Goal: Information Seeking & Learning: Learn about a topic

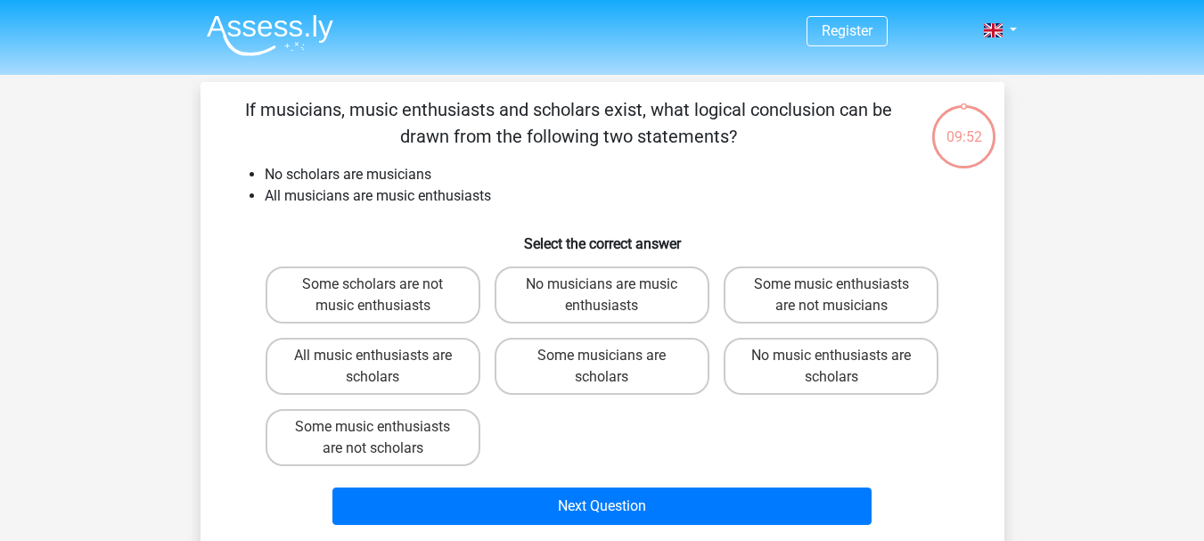
click at [294, 37] on img at bounding box center [270, 35] width 127 height 42
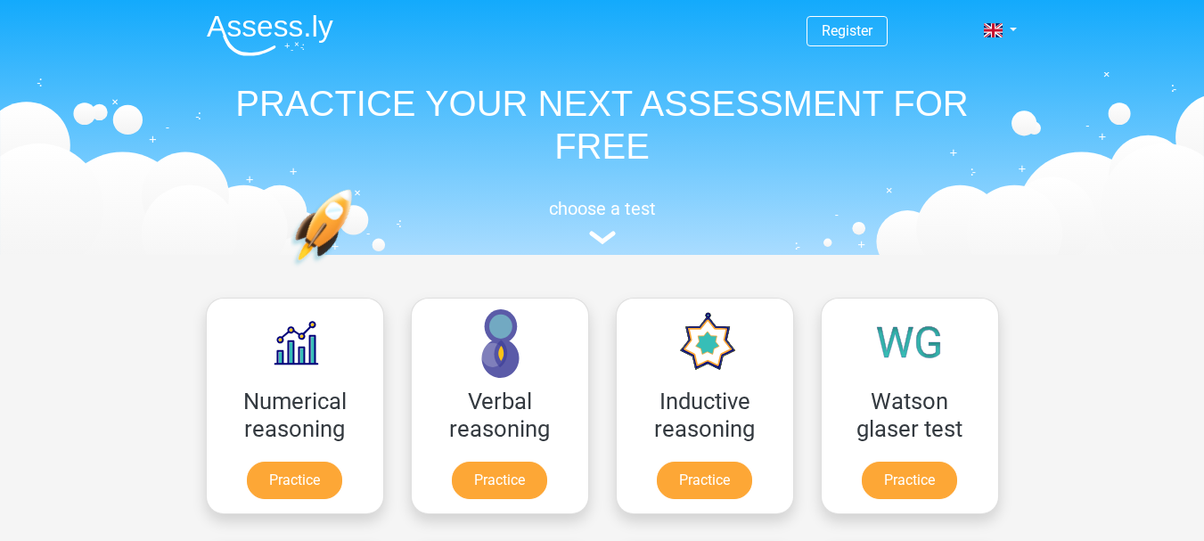
click at [839, 39] on link "Register" at bounding box center [847, 30] width 51 height 17
click at [858, 25] on link "Register" at bounding box center [847, 30] width 51 height 17
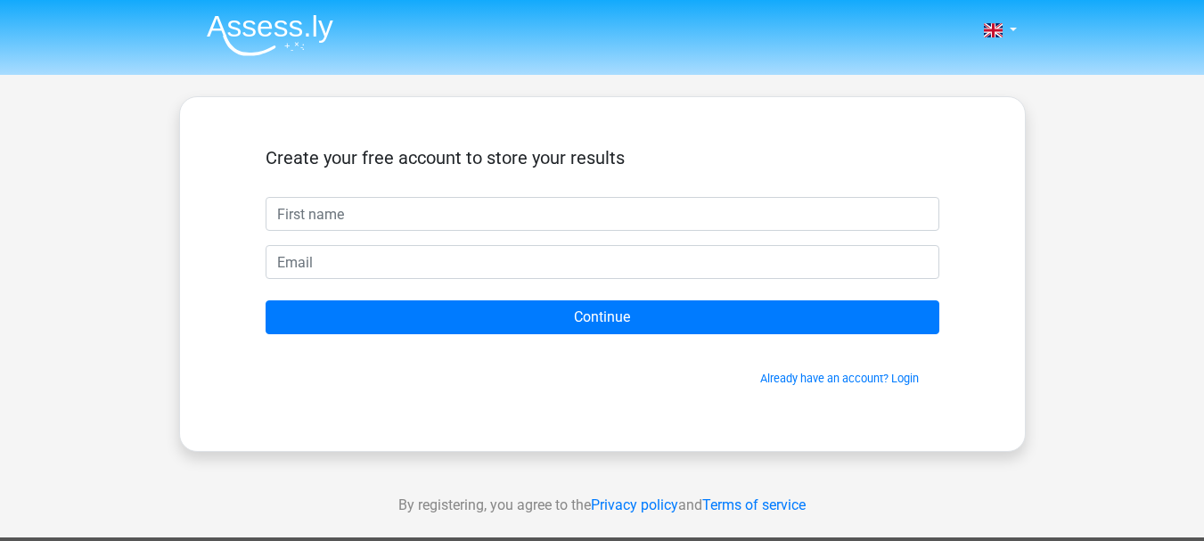
click at [745, 222] on input "text" at bounding box center [603, 214] width 674 height 34
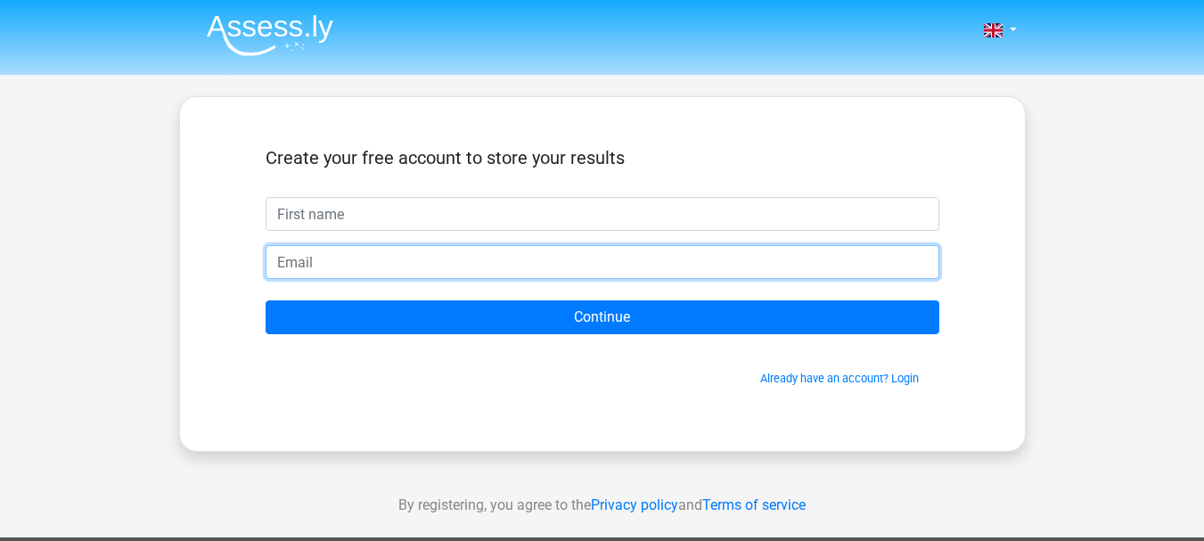
click at [667, 255] on input "email" at bounding box center [603, 262] width 674 height 34
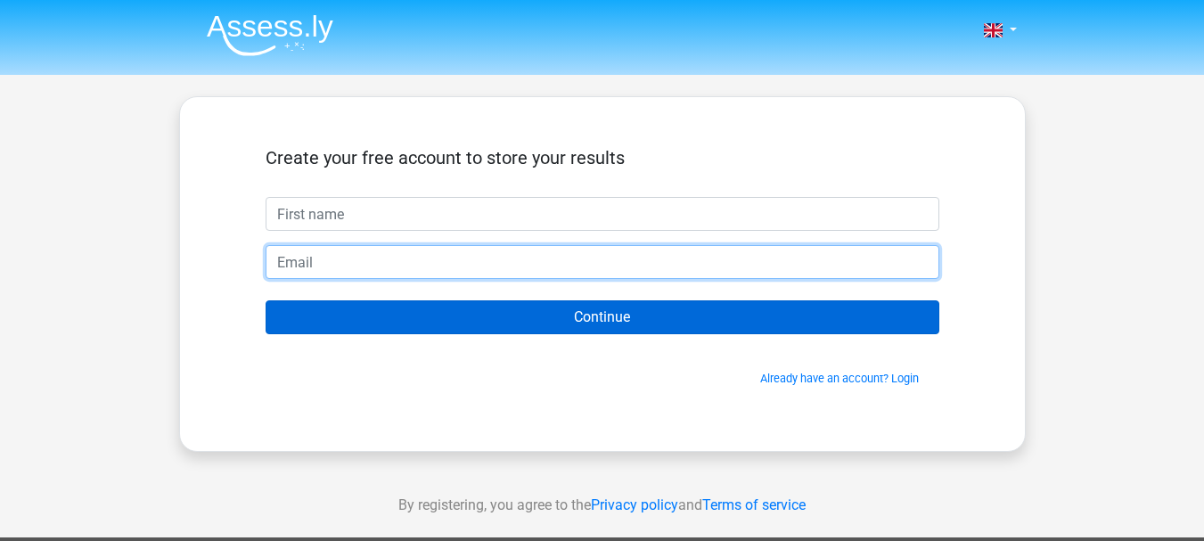
type input "nanaridesune@gmail.com"
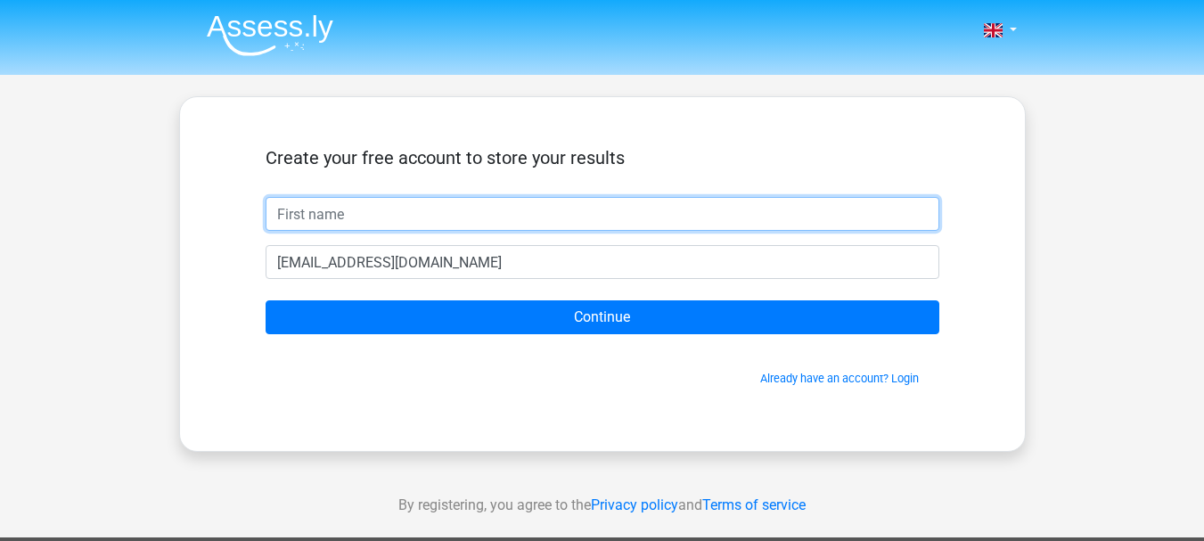
click at [607, 219] on input "text" at bounding box center [603, 214] width 674 height 34
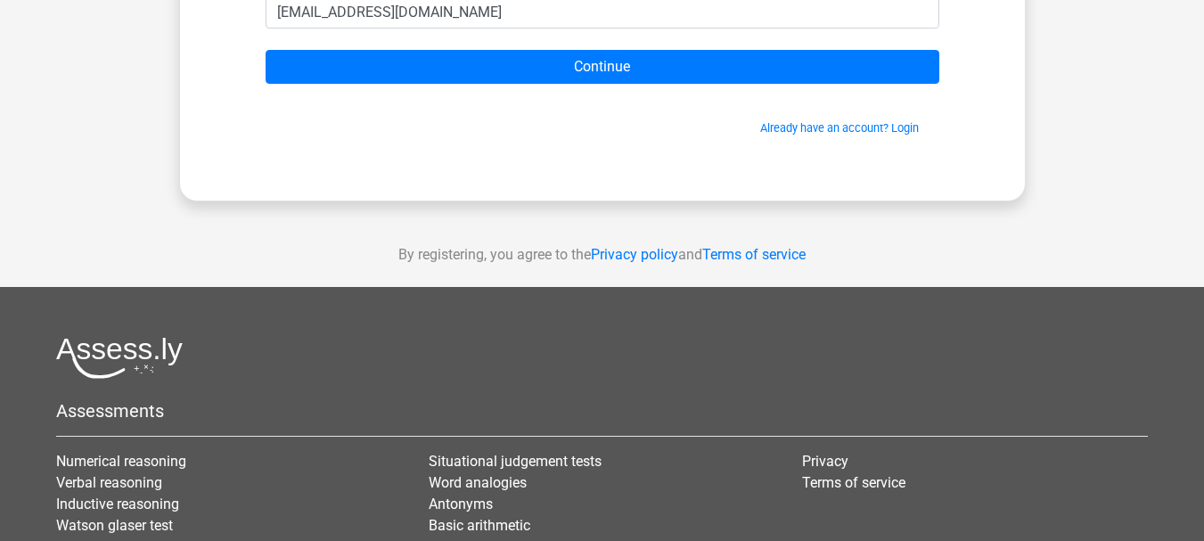
scroll to position [148, 0]
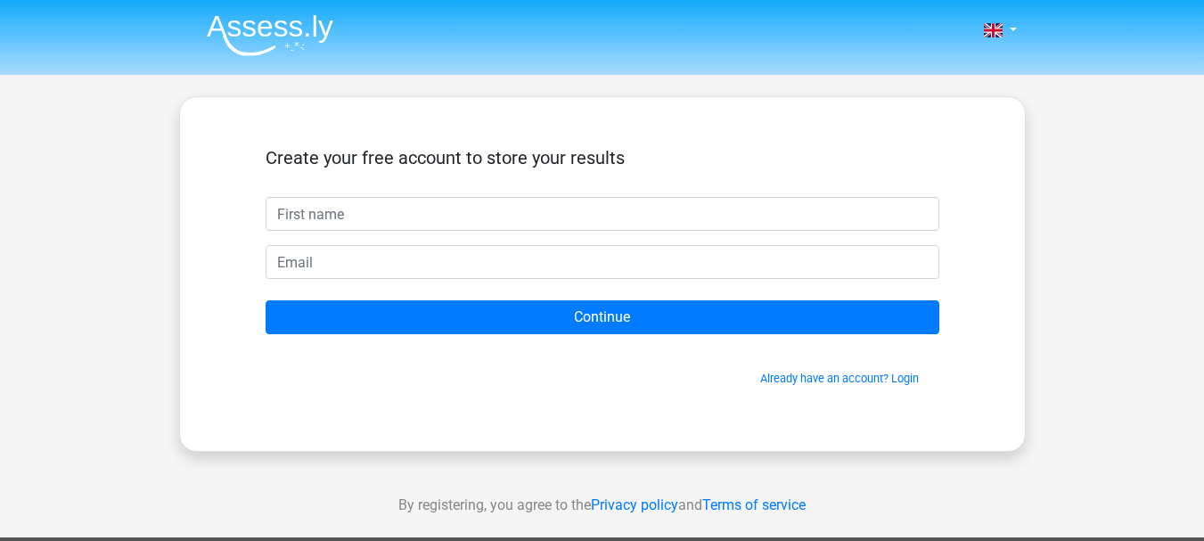
click at [841, 379] on link "Already have an account? Login" at bounding box center [839, 378] width 159 height 13
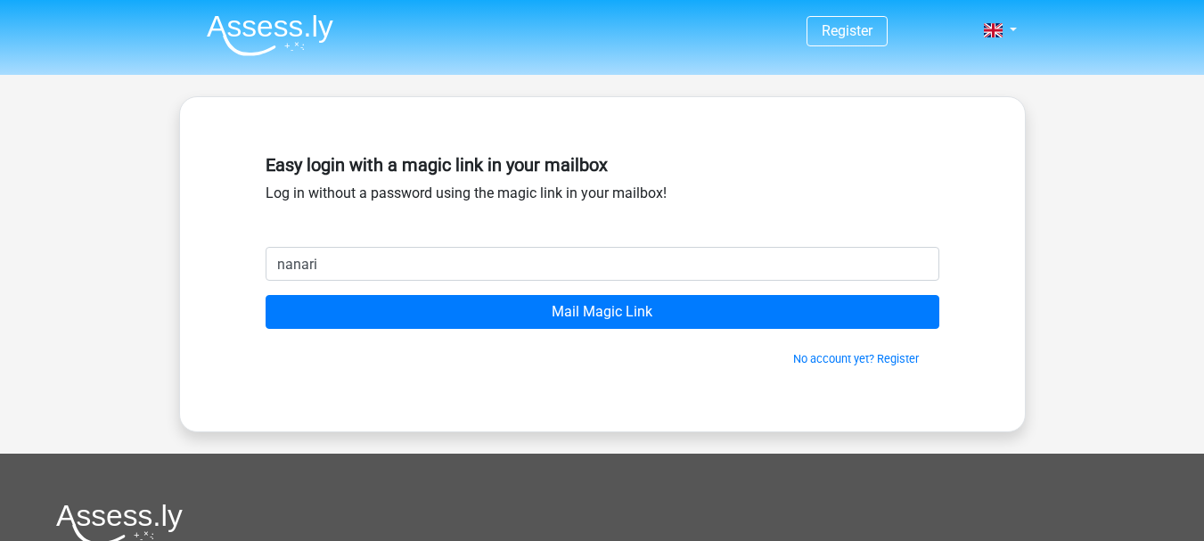
type input "nanaridesune@gmail.com"
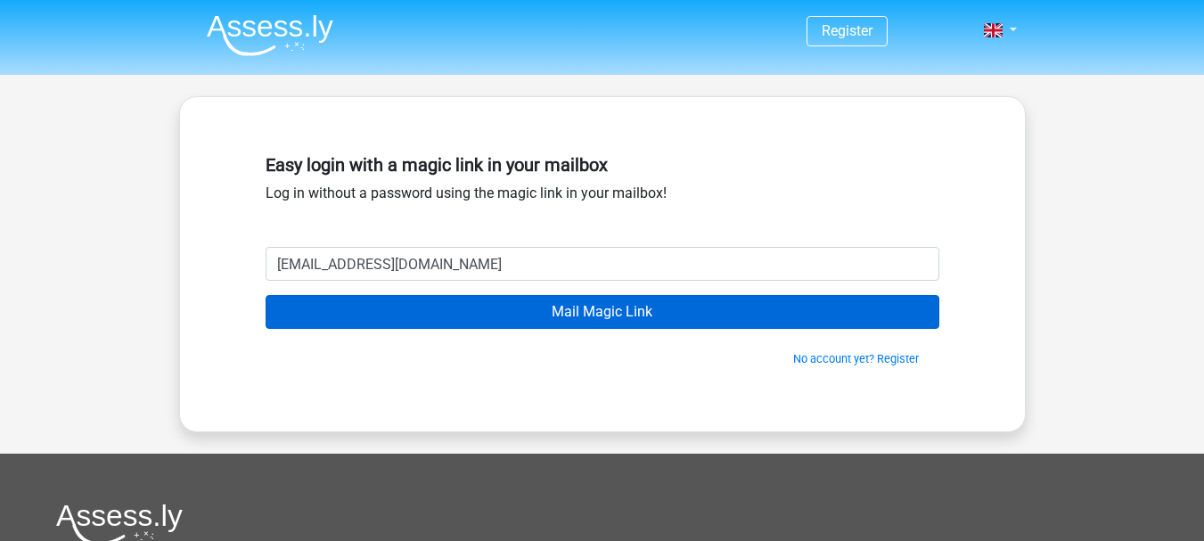
click at [480, 312] on input "Mail Magic Link" at bounding box center [603, 312] width 674 height 34
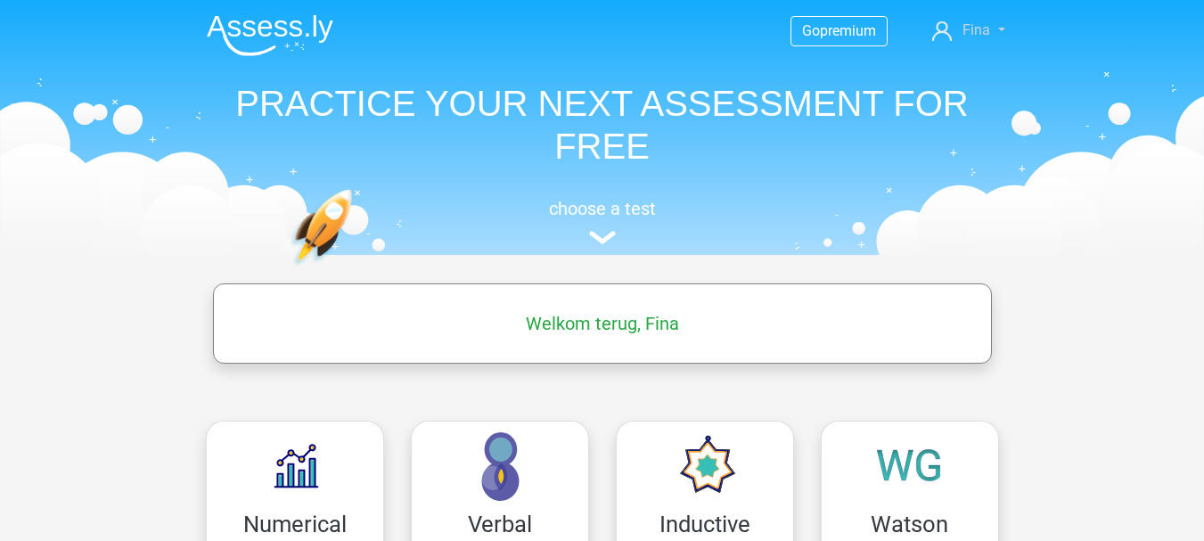
click at [981, 30] on span "Fina" at bounding box center [977, 29] width 28 height 17
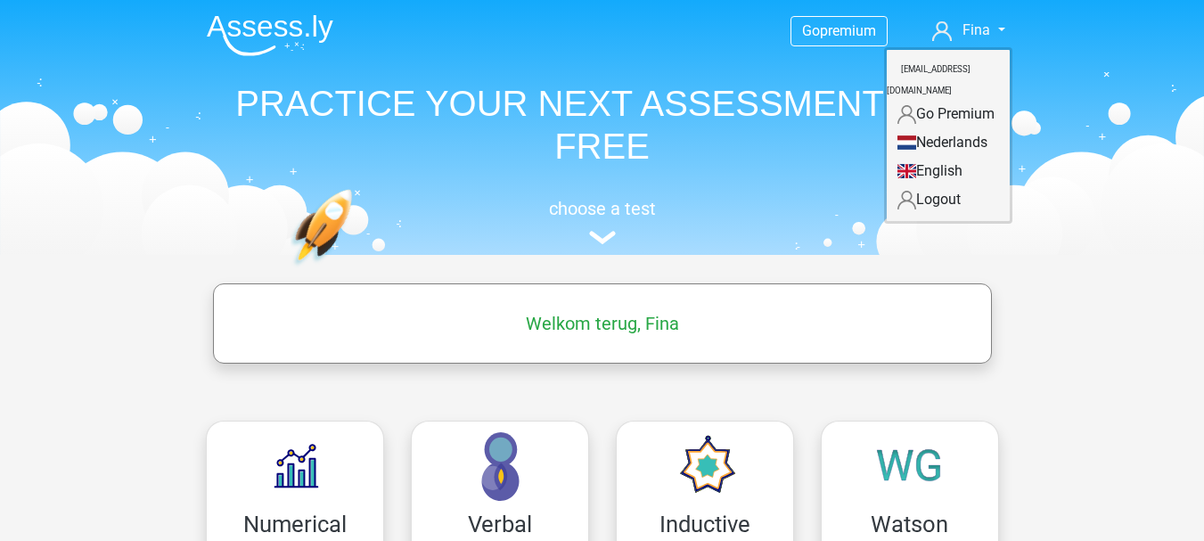
click at [604, 242] on img at bounding box center [602, 237] width 27 height 13
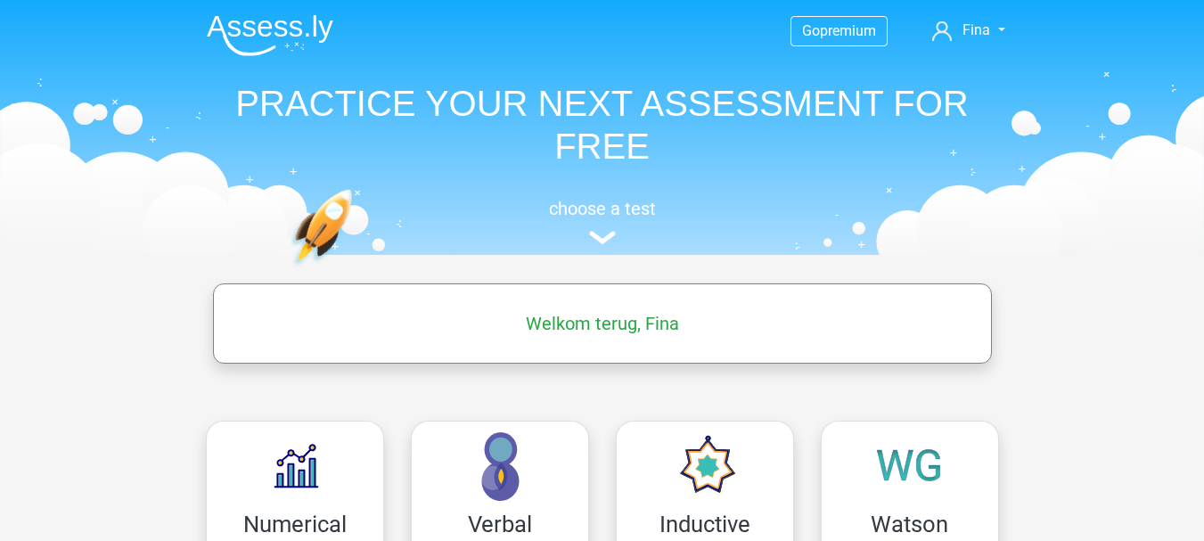
click at [256, 33] on img at bounding box center [270, 35] width 127 height 42
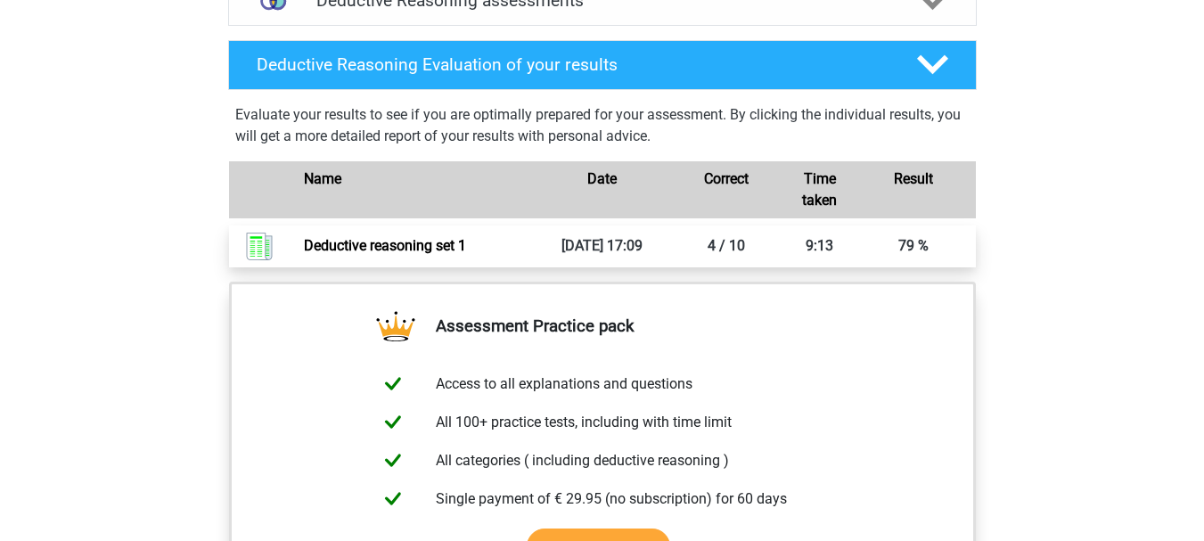
scroll to position [1396, 0]
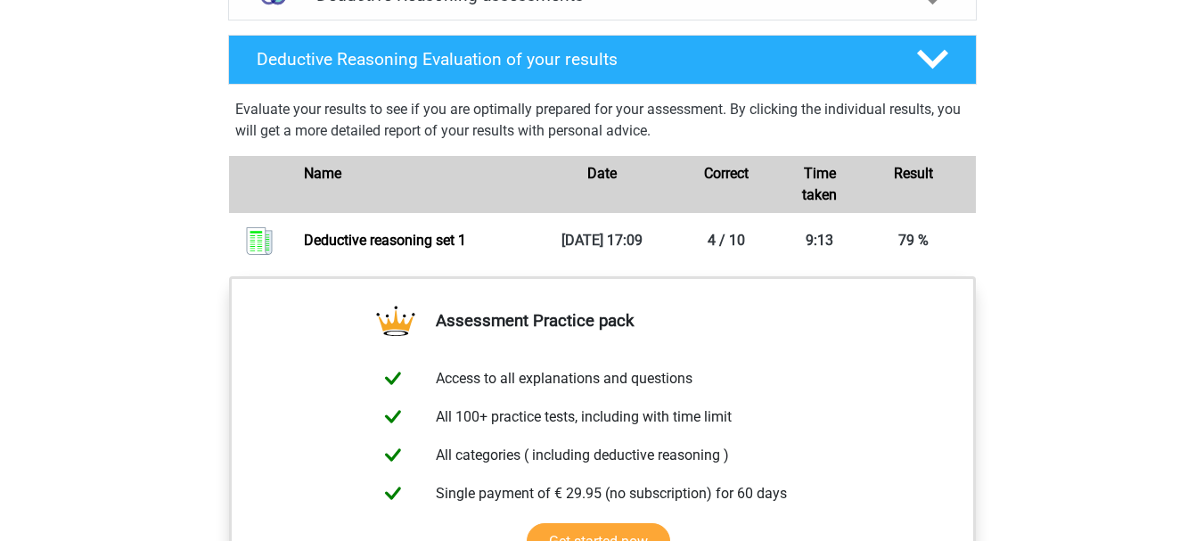
click at [446, 249] on link "Deductive reasoning set 1" at bounding box center [385, 240] width 162 height 17
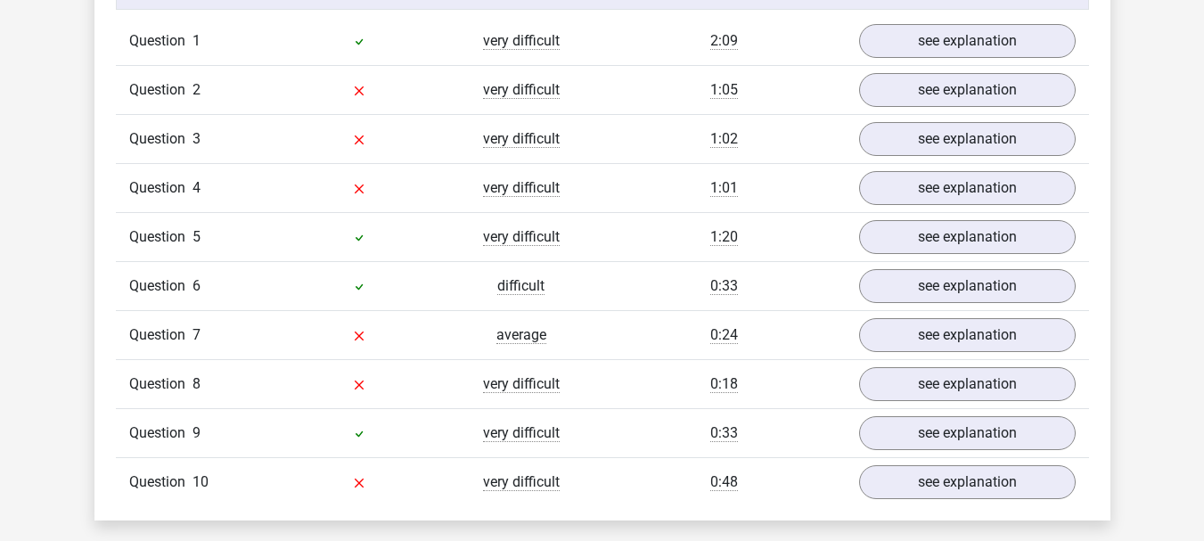
scroll to position [1534, 0]
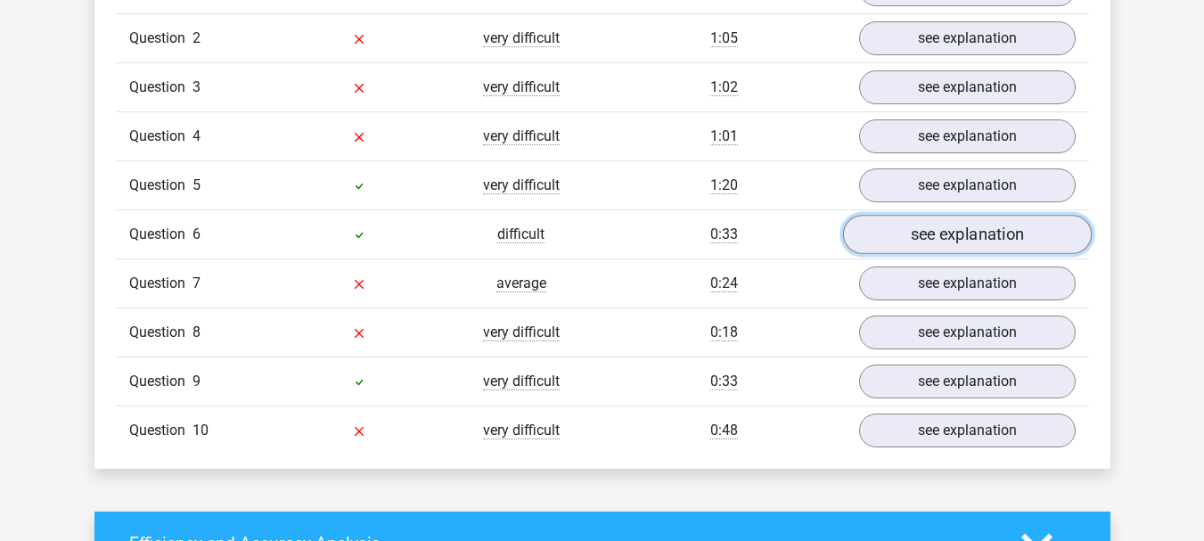
click at [970, 228] on link "see explanation" at bounding box center [966, 234] width 249 height 39
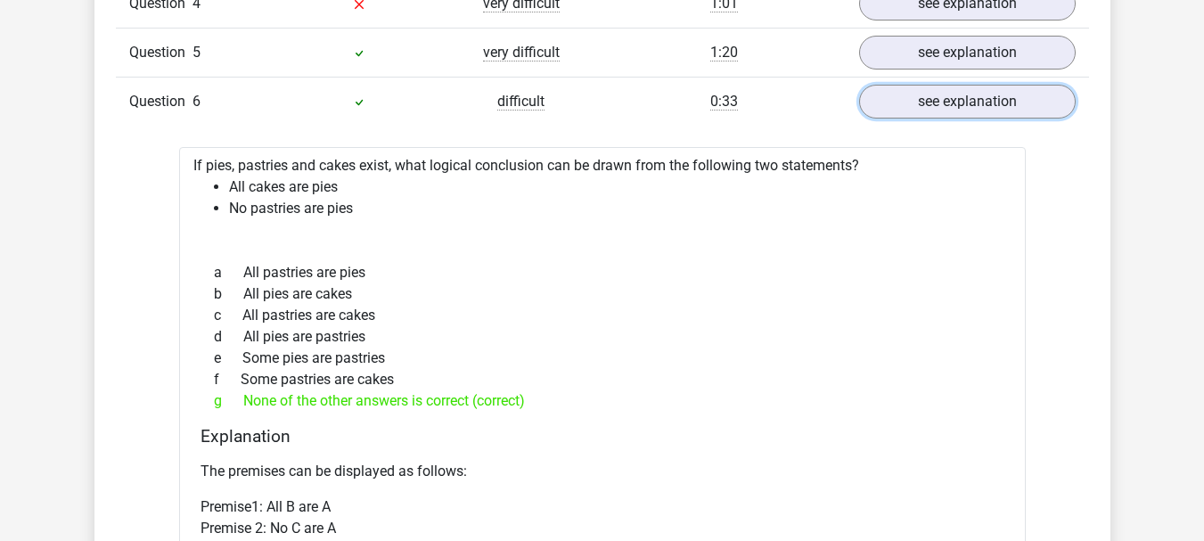
scroll to position [1545, 0]
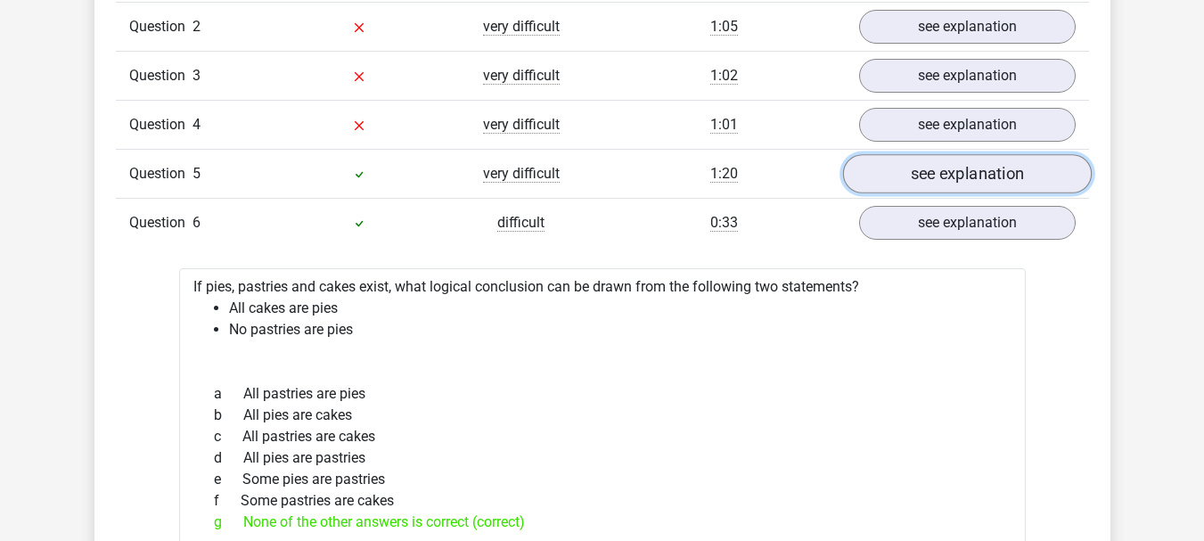
click at [955, 160] on link "see explanation" at bounding box center [966, 173] width 249 height 39
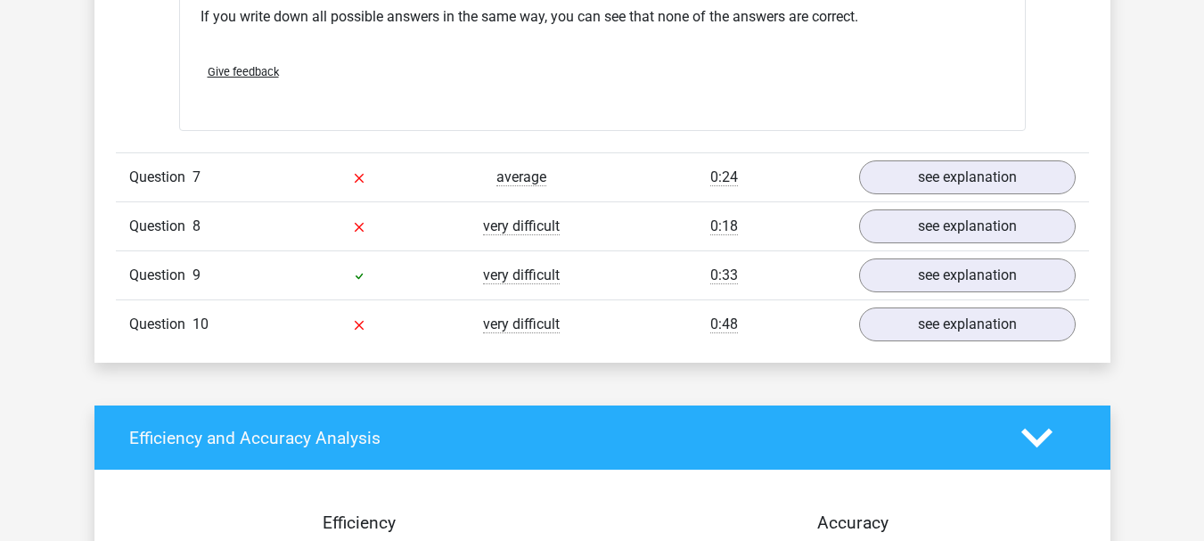
scroll to position [3307, 0]
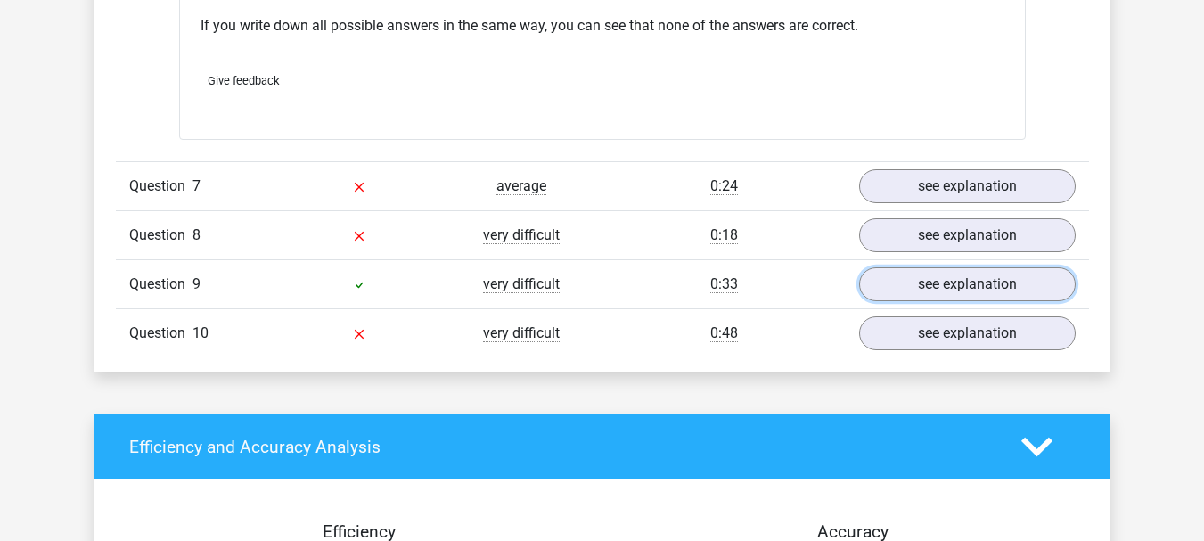
click at [942, 283] on link "see explanation" at bounding box center [967, 284] width 217 height 34
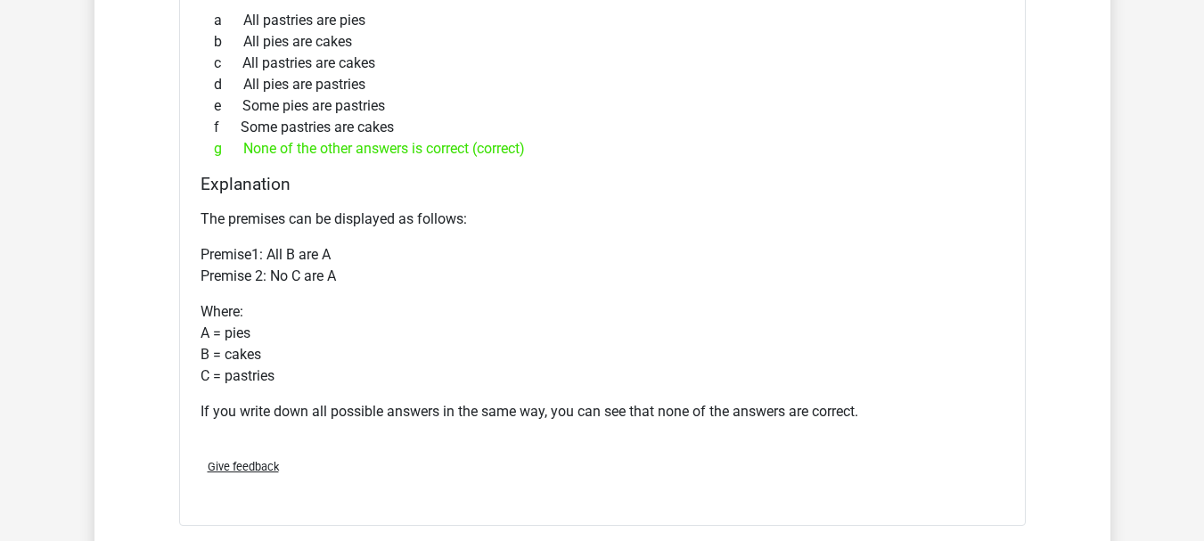
scroll to position [2914, 0]
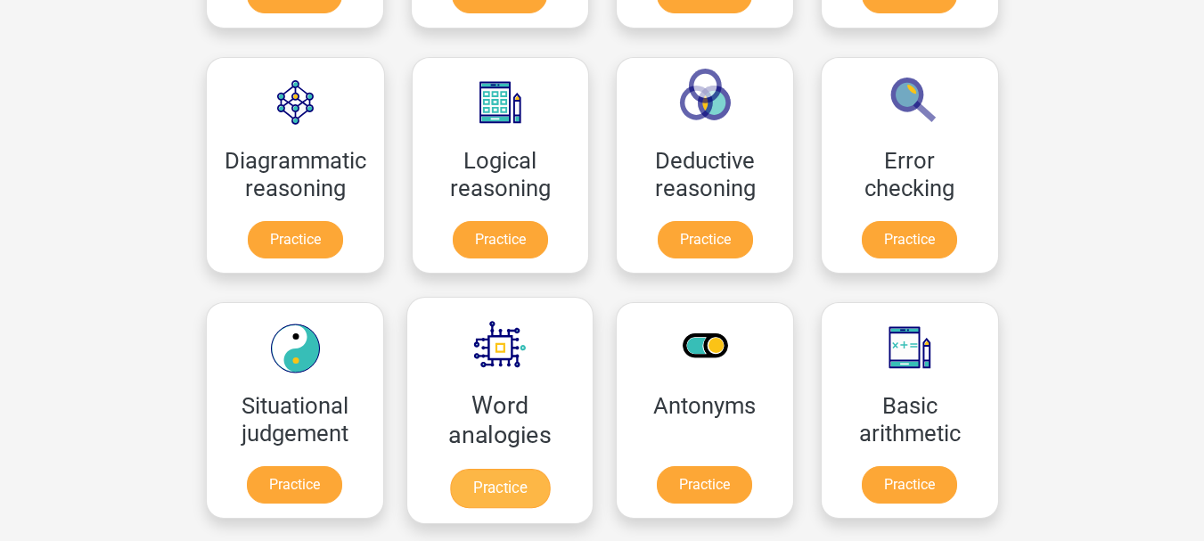
scroll to position [488, 0]
